Goal: Information Seeking & Learning: Learn about a topic

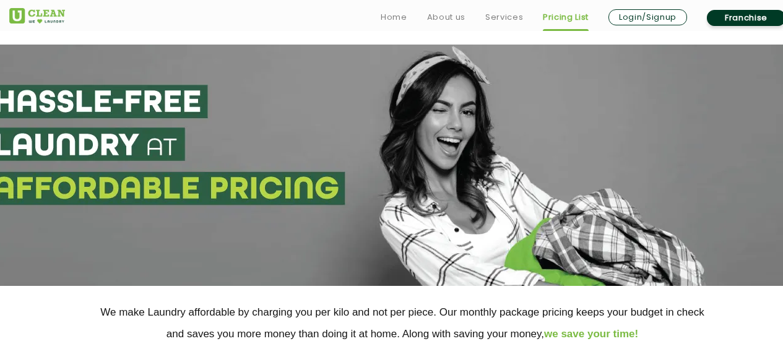
select select "76"
select select "575"
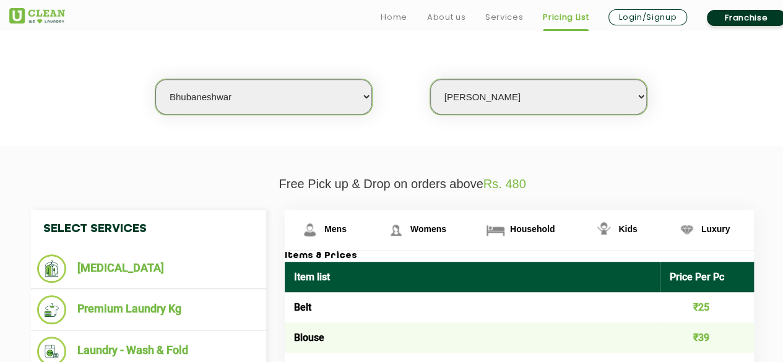
scroll to position [495, 0]
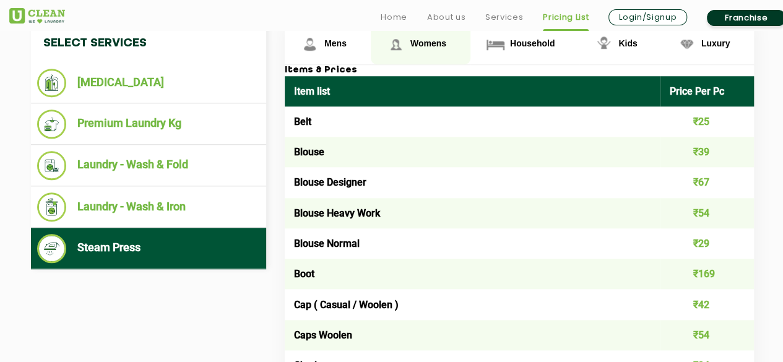
click at [419, 50] on link "Womens" at bounding box center [421, 44] width 100 height 40
click at [413, 43] on span "Womens" at bounding box center [428, 43] width 36 height 10
click at [428, 38] on span "Womens" at bounding box center [428, 43] width 36 height 10
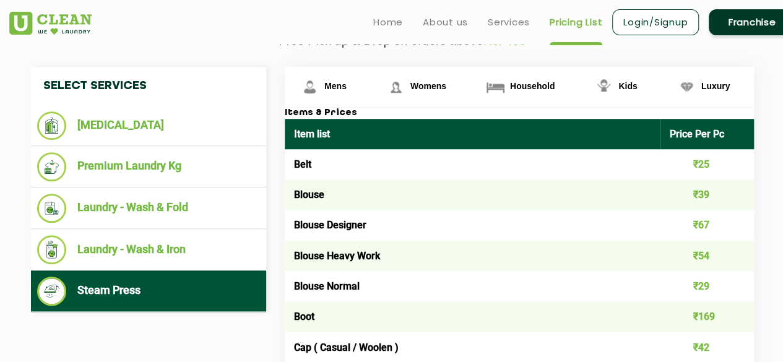
scroll to position [433, 0]
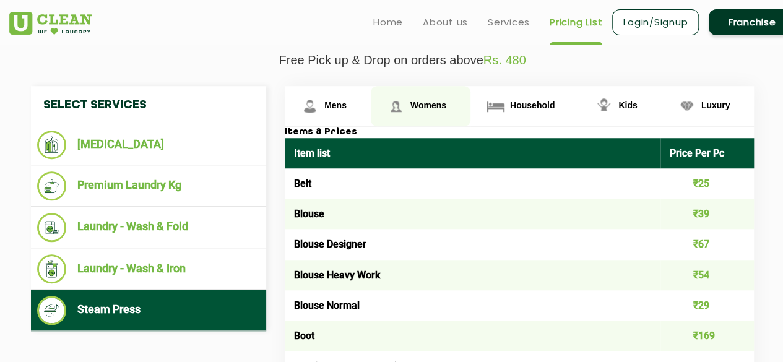
click at [438, 100] on span "Womens" at bounding box center [428, 105] width 36 height 10
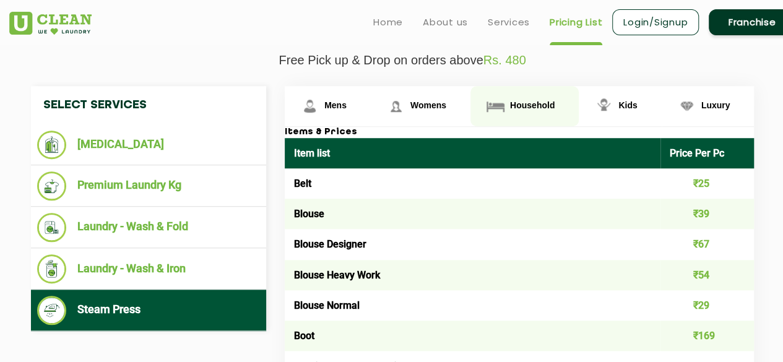
click at [371, 113] on link "Household" at bounding box center [328, 106] width 86 height 40
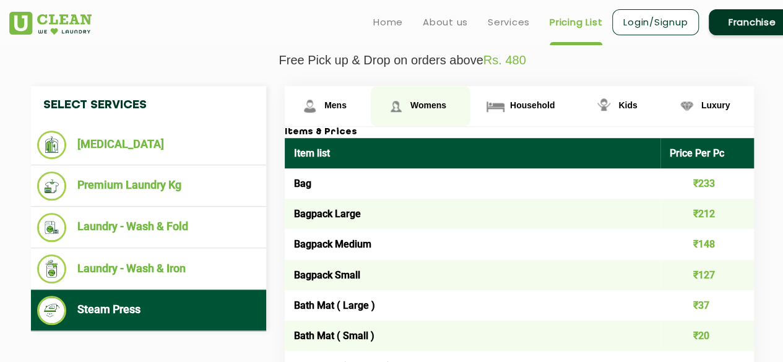
click at [371, 97] on link "Womens" at bounding box center [328, 106] width 86 height 40
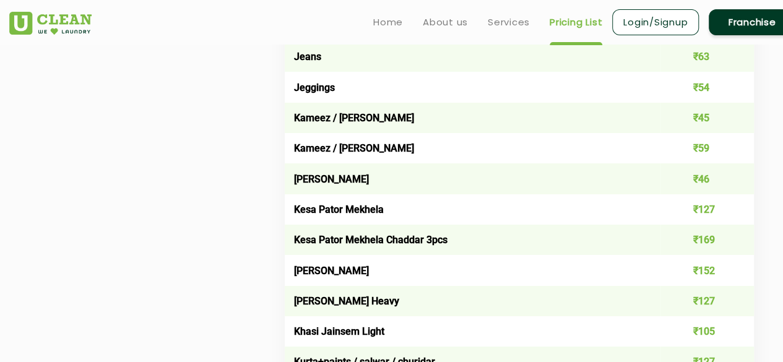
scroll to position [2165, 0]
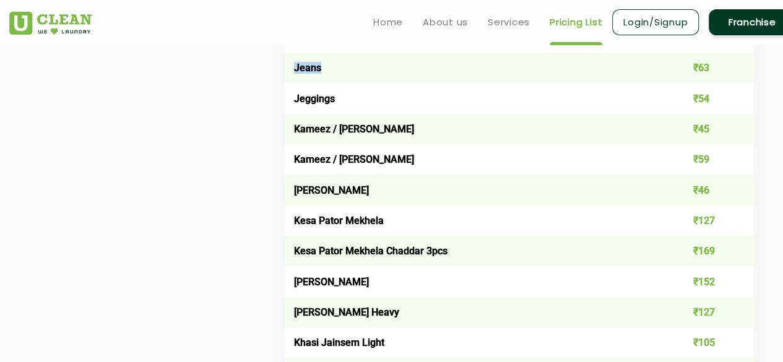
drag, startPoint x: 296, startPoint y: 80, endPoint x: 320, endPoint y: 85, distance: 25.2
click at [320, 83] on td "Jeans" at bounding box center [473, 68] width 376 height 30
click at [359, 157] on td "Kameez / [PERSON_NAME]" at bounding box center [473, 159] width 376 height 30
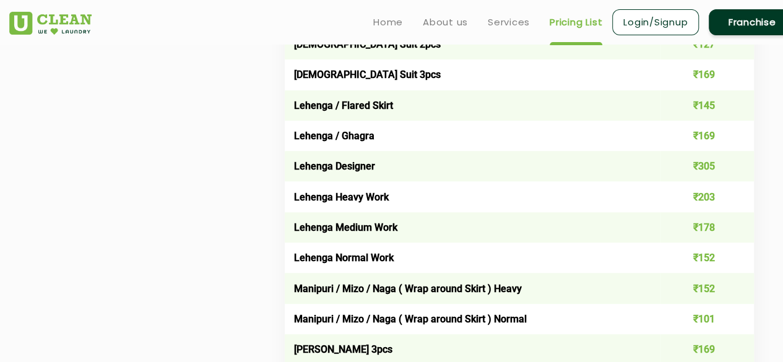
scroll to position [2537, 0]
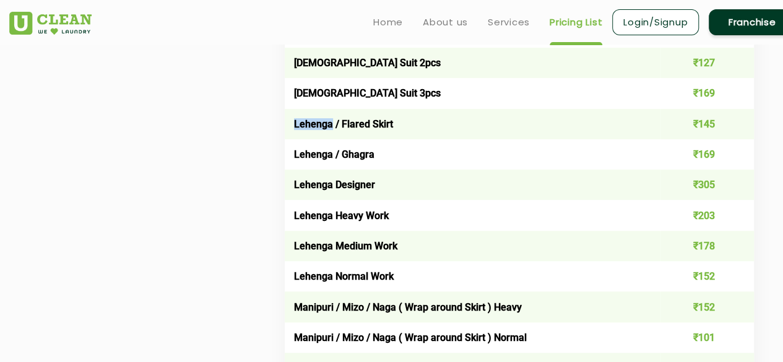
drag, startPoint x: 291, startPoint y: 137, endPoint x: 331, endPoint y: 139, distance: 40.3
click at [331, 139] on td "Lehenga / Flared Skirt" at bounding box center [473, 124] width 376 height 30
copy td "Lehenga"
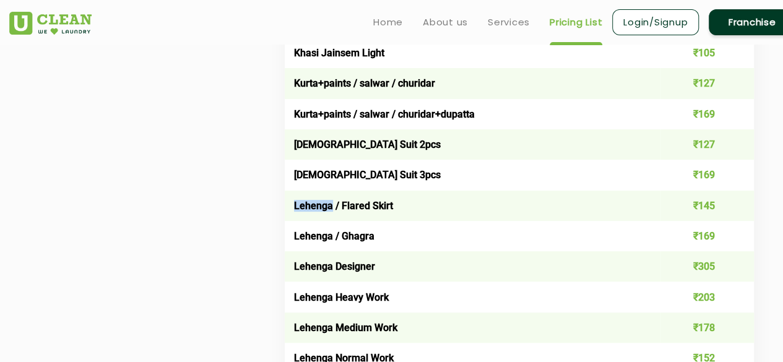
scroll to position [2475, 0]
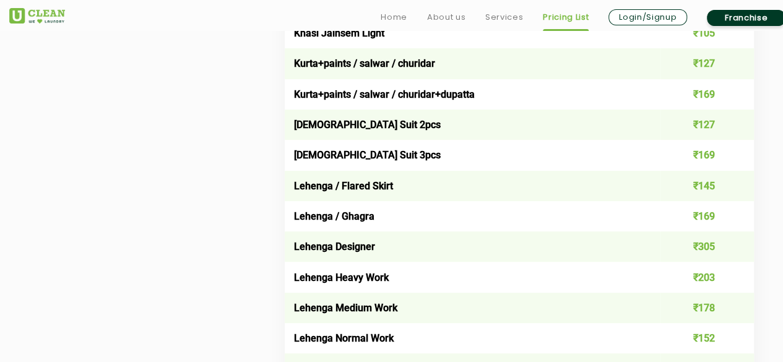
click at [353, 195] on td "Lehenga / Flared Skirt" at bounding box center [473, 186] width 376 height 30
click at [294, 201] on td "Lehenga / Flared Skirt" at bounding box center [473, 186] width 376 height 30
click at [326, 201] on td "Lehenga / Flared Skirt" at bounding box center [473, 186] width 376 height 30
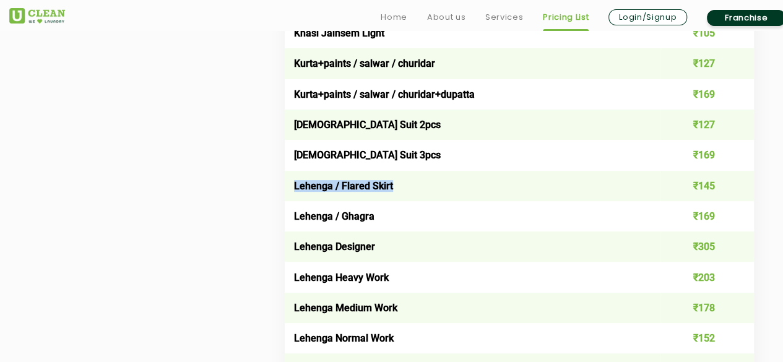
drag, startPoint x: 294, startPoint y: 197, endPoint x: 397, endPoint y: 204, distance: 102.9
click at [397, 201] on td "Lehenga / Flared Skirt" at bounding box center [473, 186] width 376 height 30
copy td "Lehenga / Flared Skirt"
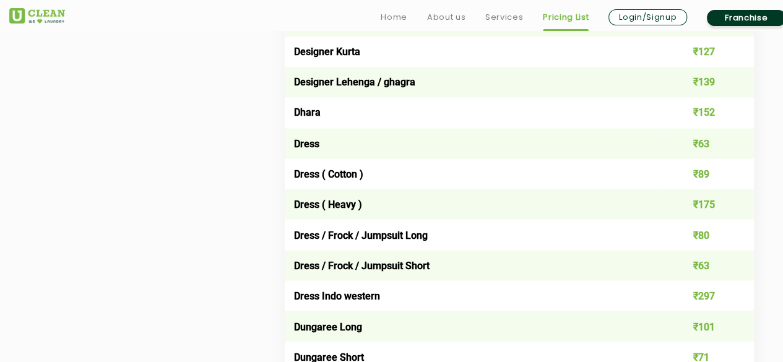
scroll to position [1114, 0]
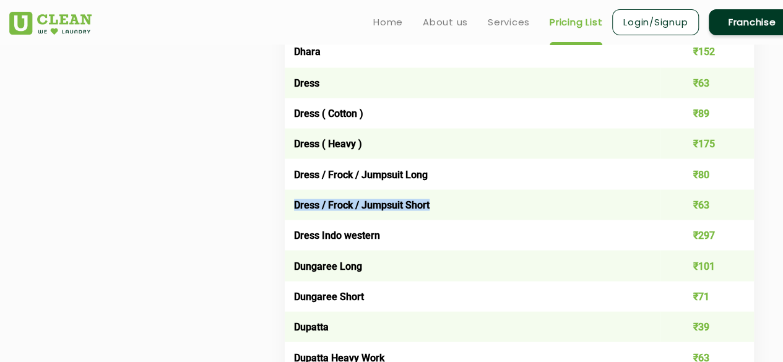
drag, startPoint x: 295, startPoint y: 209, endPoint x: 442, endPoint y: 210, distance: 146.6
click at [442, 210] on td "Dress / Frock / Jumpsuit Short" at bounding box center [473, 204] width 376 height 30
copy td "Dress / Frock / Jumpsuit Short"
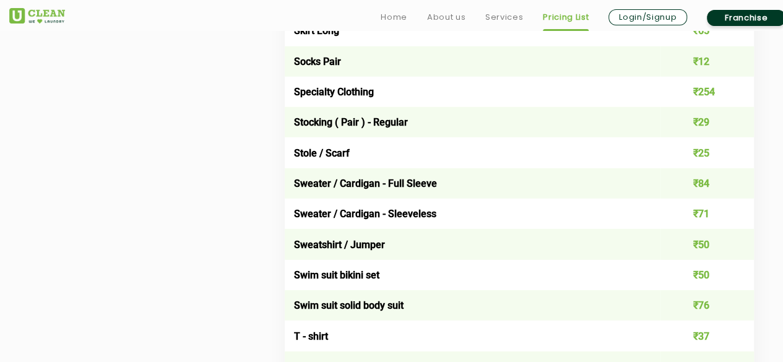
scroll to position [4083, 0]
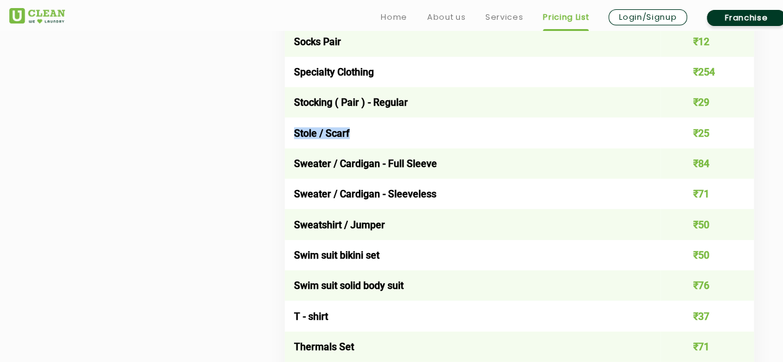
drag, startPoint x: 293, startPoint y: 153, endPoint x: 357, endPoint y: 155, distance: 63.7
click at [357, 148] on td "Stole / Scarf" at bounding box center [473, 133] width 376 height 30
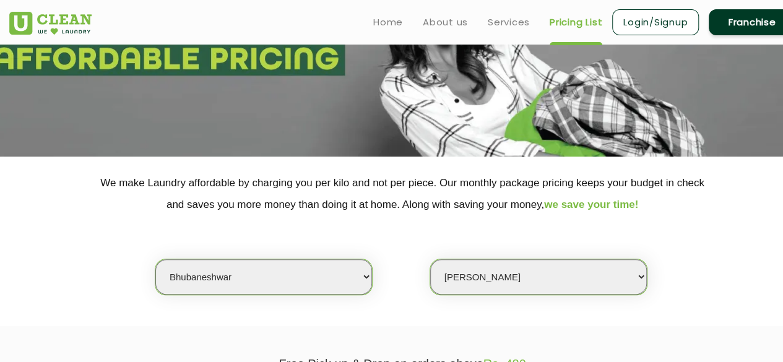
scroll to position [0, 0]
